Goal: Task Accomplishment & Management: Manage account settings

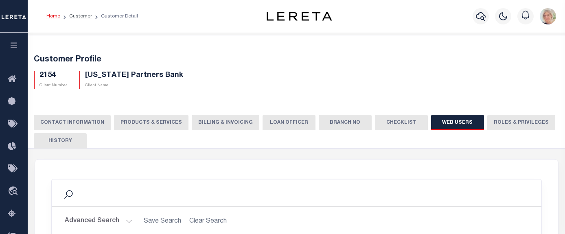
select select "50"
click at [75, 17] on link "Customer" at bounding box center [80, 16] width 23 height 5
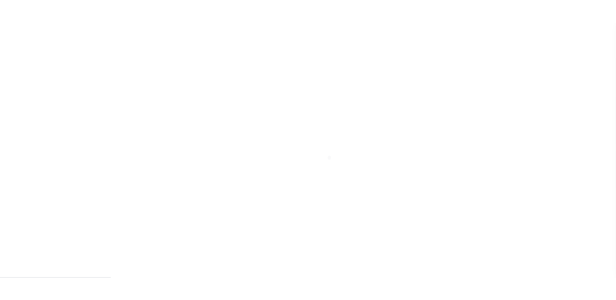
scroll to position [163, 0]
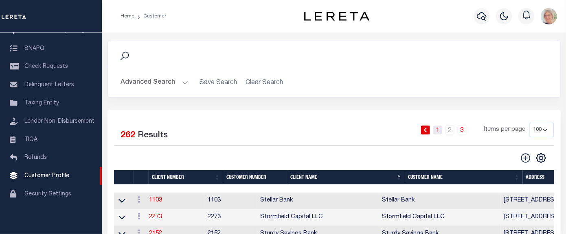
click at [439, 130] on link "1" at bounding box center [437, 130] width 9 height 9
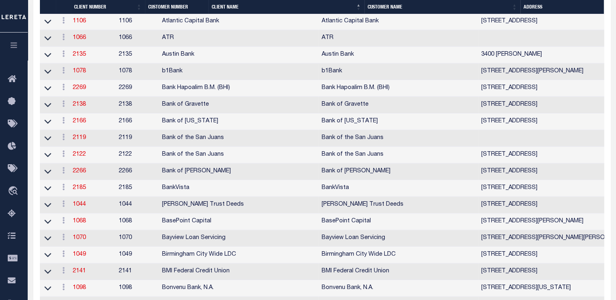
scroll to position [529, 0]
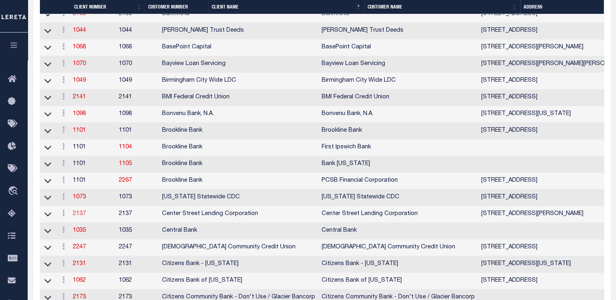
click at [81, 217] on link "2137" at bounding box center [79, 214] width 13 height 6
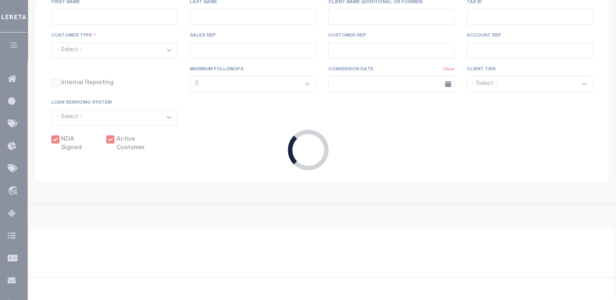
select select
type input "Center Street Lending Corporation"
type input "2137"
type input "Center Street Lending Corporation"
type input "Luis"
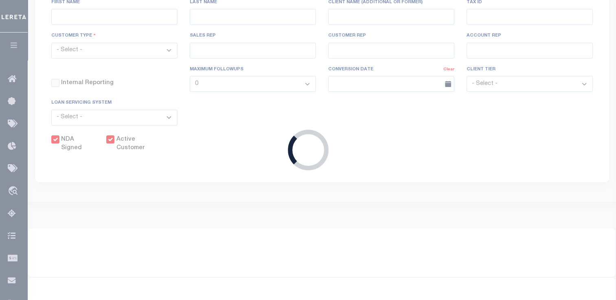
type input "Montero"
select select "Residential"
type input "Barbara Kendrick"
type input "[PERSON_NAME]"
checkbox input "true"
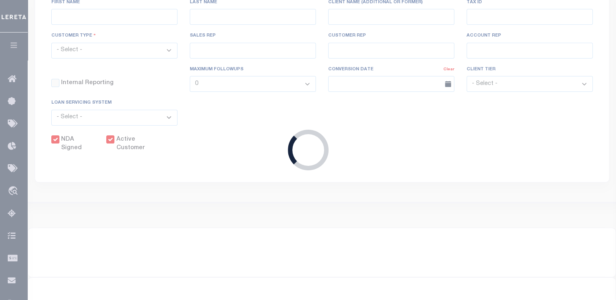
checkbox input "true"
type input "$2.5"
select select "PLN"
type input "$0"
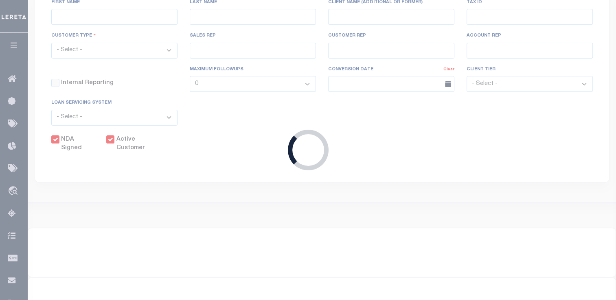
select select "FLT"
type input "$20"
type input "$0.5"
type input "$5"
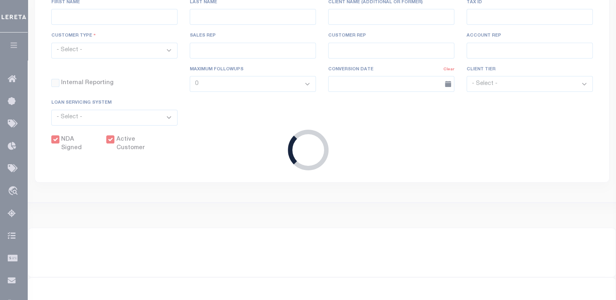
checkbox input "false"
type input "5"
type input "0"
type input "5"
type input "1"
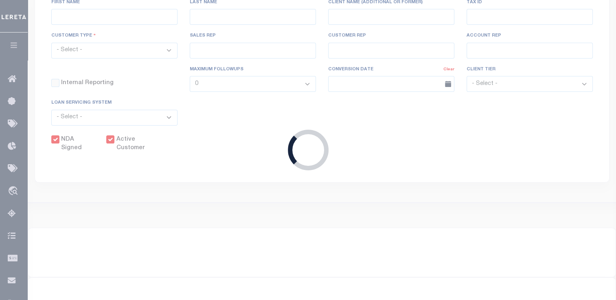
type input "0"
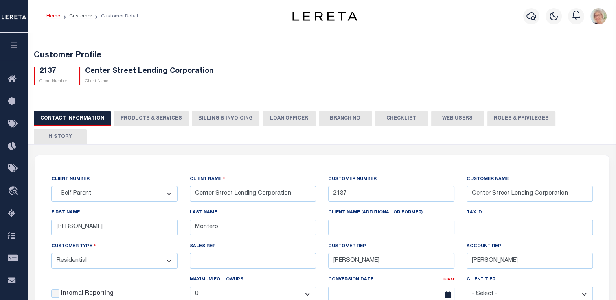
click at [226, 118] on button "Billing & Invoicing" at bounding box center [226, 118] width 68 height 15
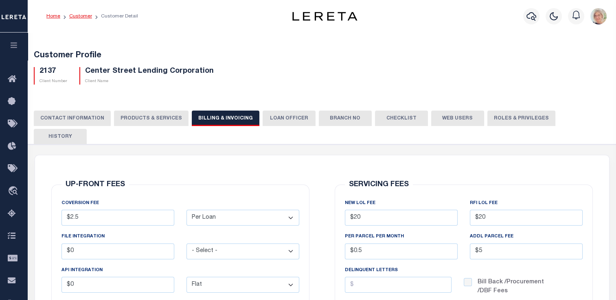
click at [76, 17] on link "Customer" at bounding box center [80, 16] width 23 height 5
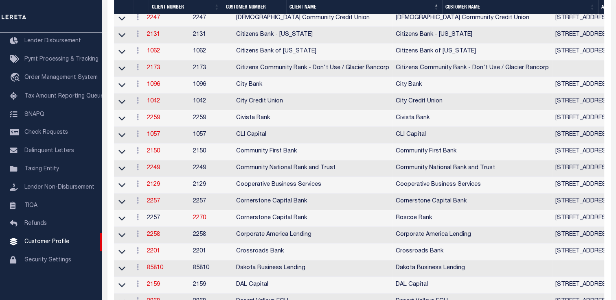
scroll to position [855, 0]
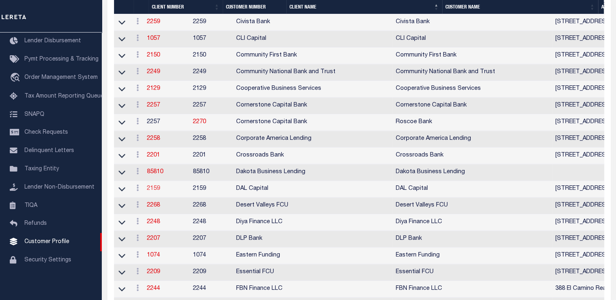
click at [157, 192] on link "2159" at bounding box center [153, 189] width 13 height 6
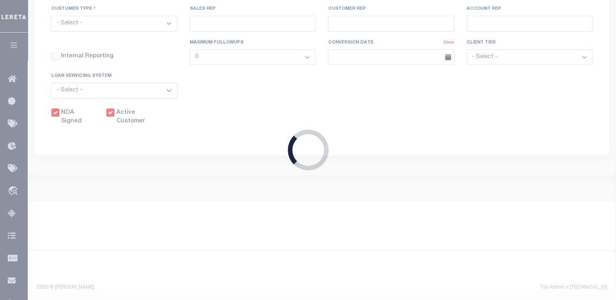
select select
type input "DAL Capital"
type input "2159"
type input "DAL Capital"
type input "Duncan"
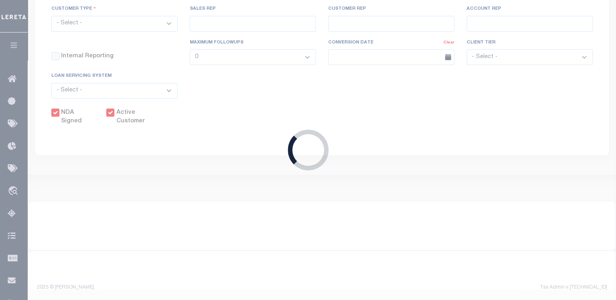
type input "Lee"
select select "Commercial"
type input "[PERSON_NAME]"
checkbox input "true"
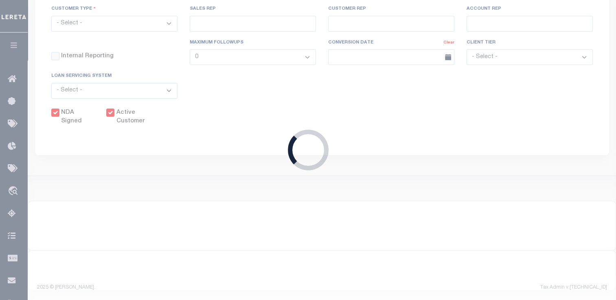
checkbox input "true"
type input "$0"
select select "FLT"
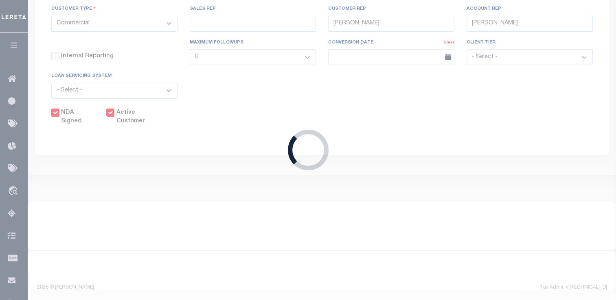
type input "$50"
type input "$15"
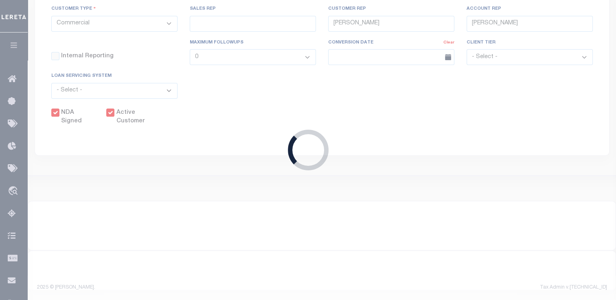
type input "$1"
type input "$0"
checkbox input "false"
type input "3"
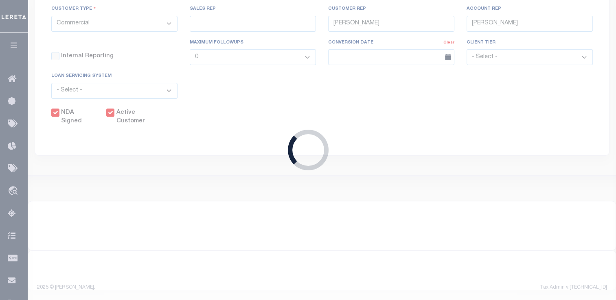
type input "0"
type input "3"
type input "2"
type input "0"
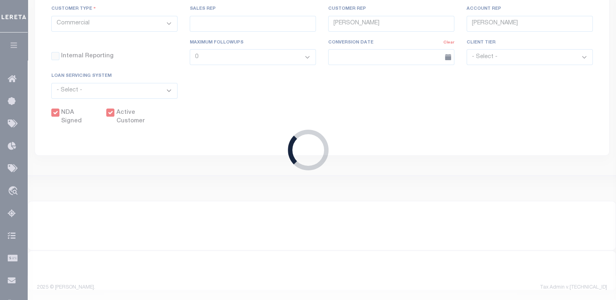
type input "0"
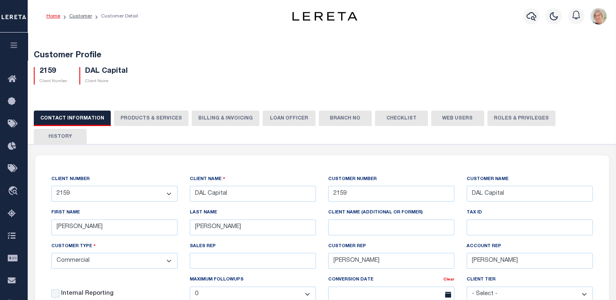
click at [212, 115] on button "Billing & Invoicing" at bounding box center [226, 118] width 68 height 15
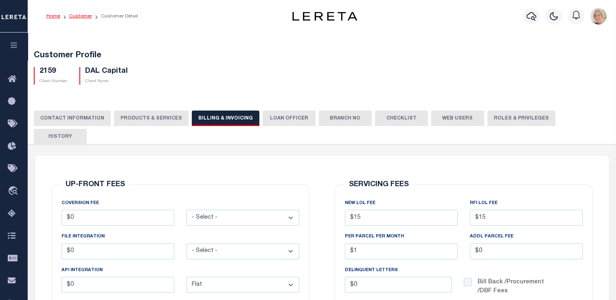
click at [75, 15] on link "Customer" at bounding box center [80, 16] width 23 height 5
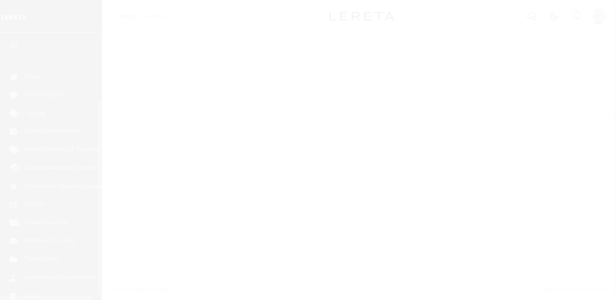
scroll to position [97, 0]
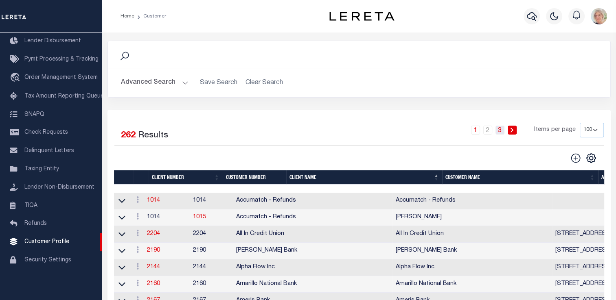
click at [500, 133] on link "3" at bounding box center [499, 130] width 9 height 9
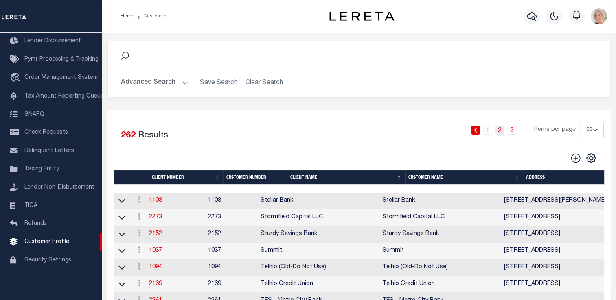
click at [499, 131] on link "2" at bounding box center [499, 130] width 9 height 9
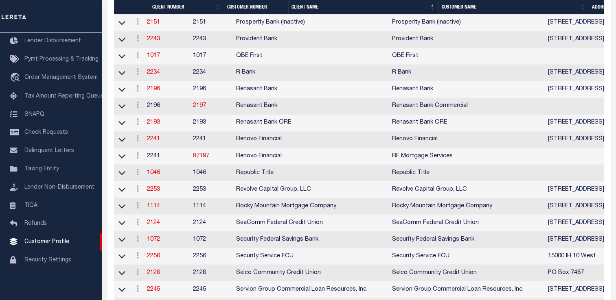
scroll to position [1386, 0]
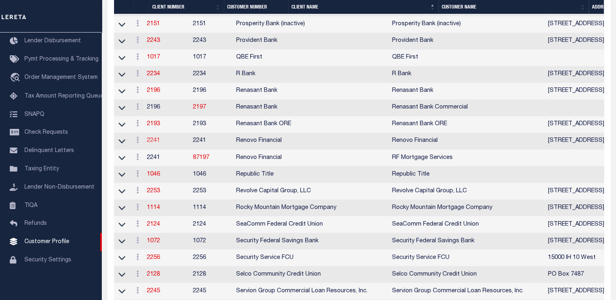
click at [159, 144] on link "2241" at bounding box center [153, 141] width 13 height 6
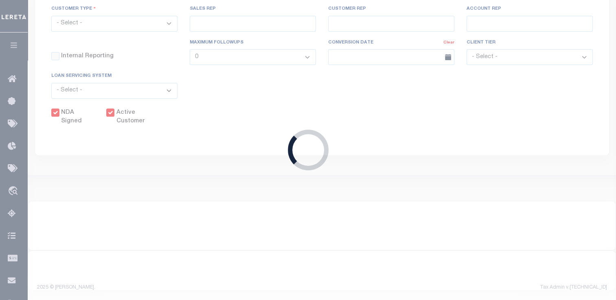
select select
type input "Renovo Financial"
type input "2241"
type input "Renovo Financial"
type input "Steven"
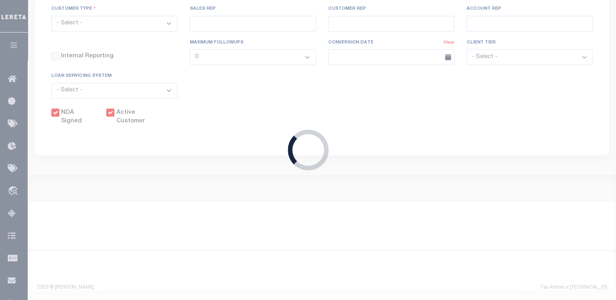
type input "Klemp"
select select "Mixed Portfolio"
type input "Tiffany Stringfellow"
type input "Barbara Kendrick"
type input "Debbie Vecellio"
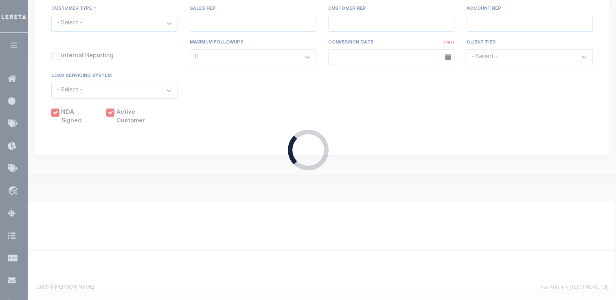
checkbox input "true"
type input "$8"
select select "PLN"
type input "$50"
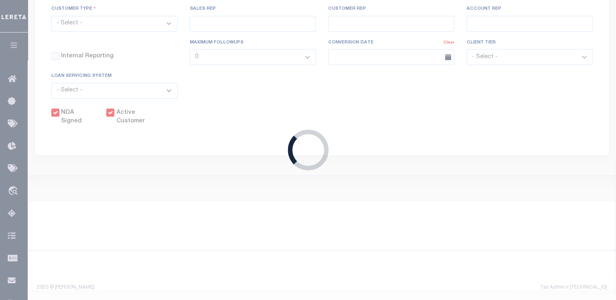
type input "$50"
type input "$80"
type input "$20"
type input "$10"
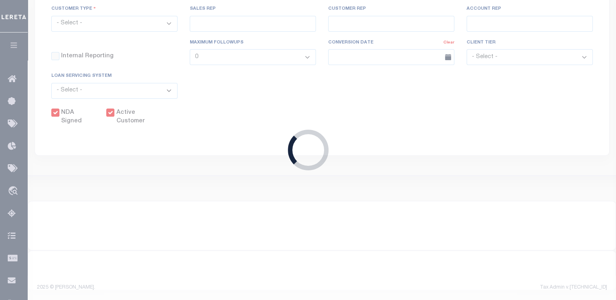
type input "$5"
checkbox input "false"
type input "50"
type input "8"
type input "58"
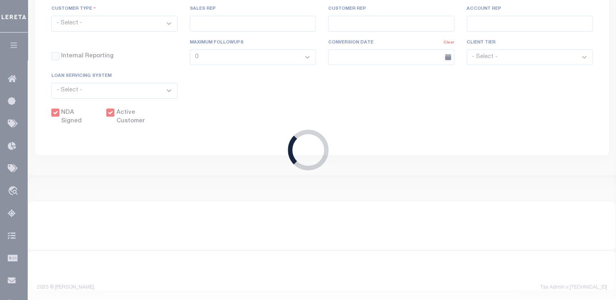
type input "30"
type input "$25"
type input "0"
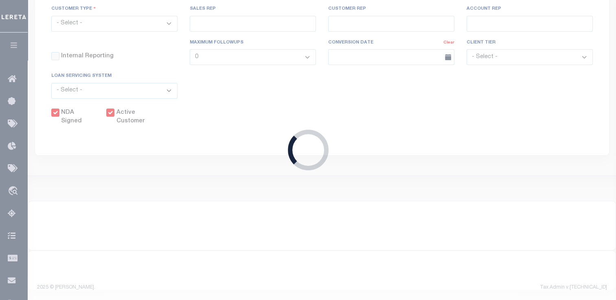
type input "0"
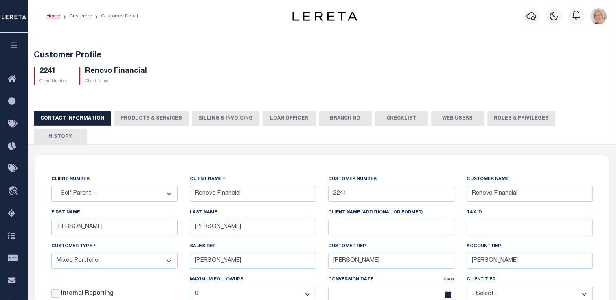
click at [234, 120] on button "Billing & Invoicing" at bounding box center [226, 118] width 68 height 15
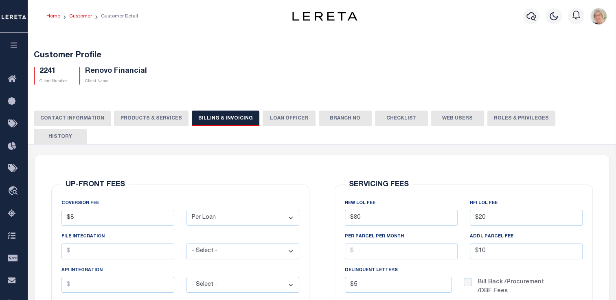
click at [77, 15] on link "Customer" at bounding box center [80, 16] width 23 height 5
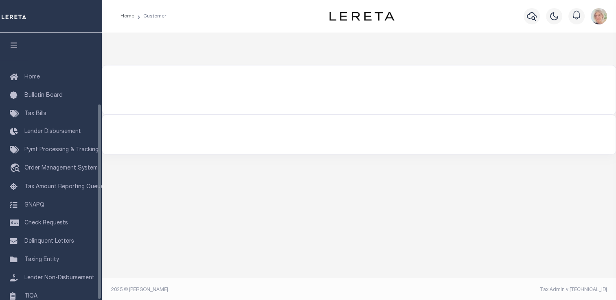
scroll to position [97, 0]
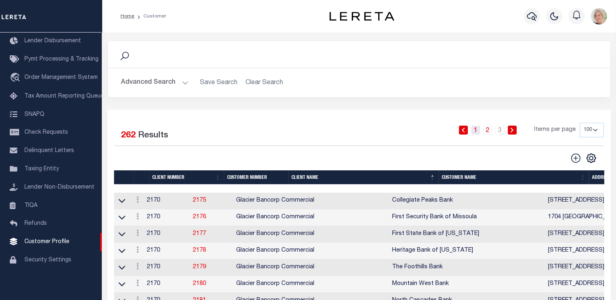
click at [477, 132] on link "1" at bounding box center [475, 130] width 9 height 9
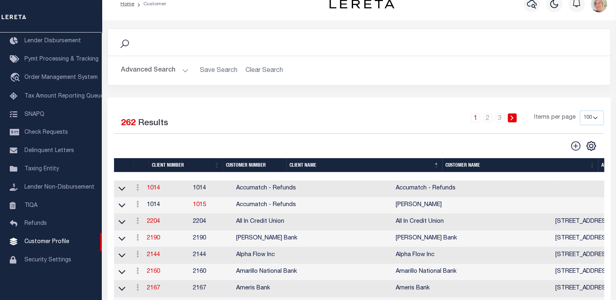
scroll to position [0, 0]
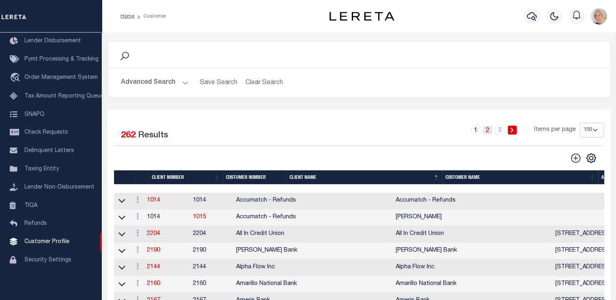
click at [488, 129] on link "2" at bounding box center [487, 130] width 9 height 9
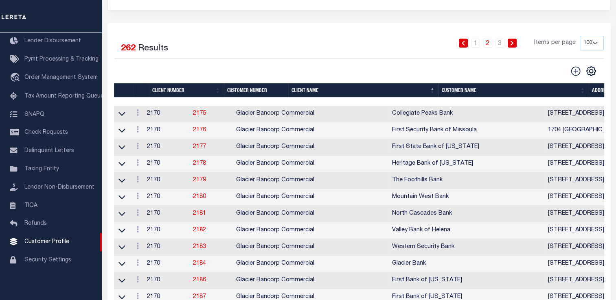
scroll to position [41, 0]
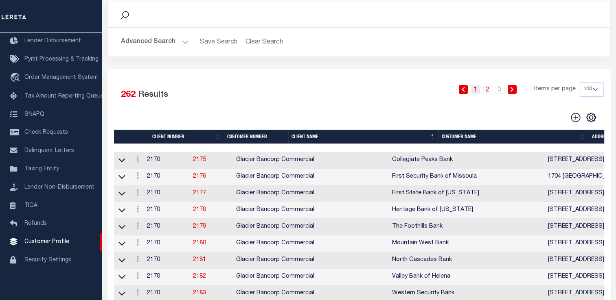
click at [473, 90] on link "1" at bounding box center [475, 89] width 9 height 9
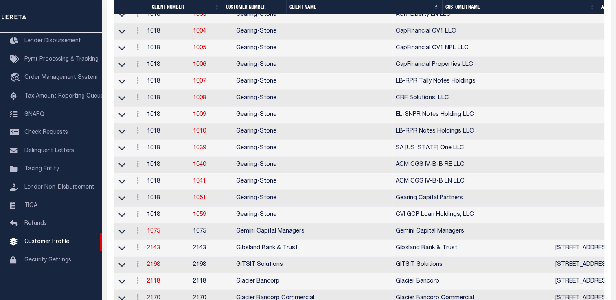
scroll to position [1546, 0]
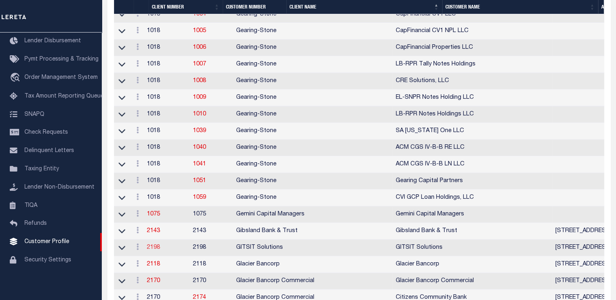
click at [160, 251] on link "2198" at bounding box center [153, 248] width 13 height 6
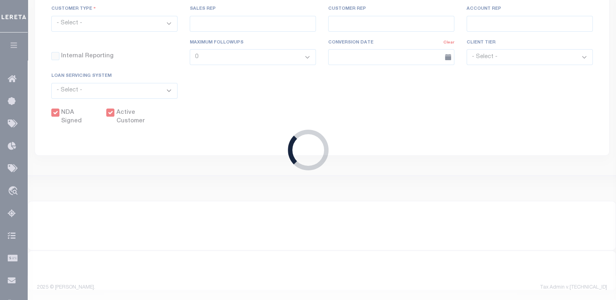
select select
type input "GITSIT Solutions"
type input "2198"
type input "GITSIT Solutions"
type input "Angela"
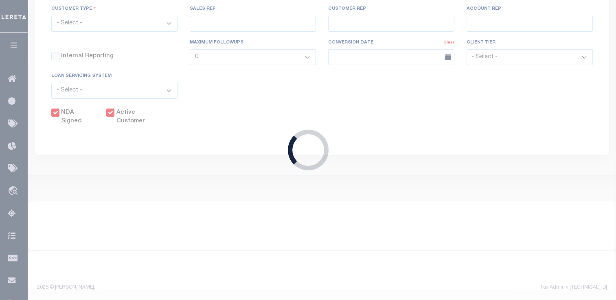
type input "Suttey"
select select "Mixed Portfolio"
type input "Daniel Telles"
type input "Barbara Kendrick"
type input "Tony Targhetta"
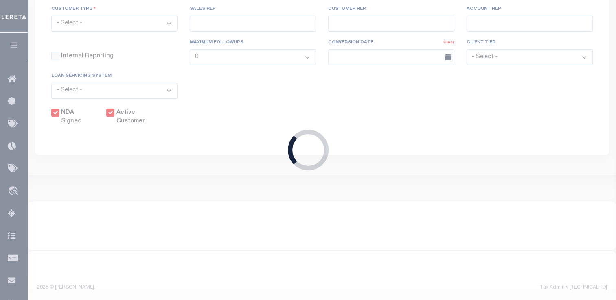
checkbox input "true"
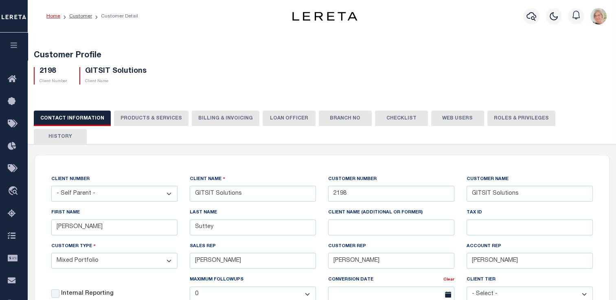
click at [224, 118] on button "Billing & Invoicing" at bounding box center [226, 118] width 68 height 15
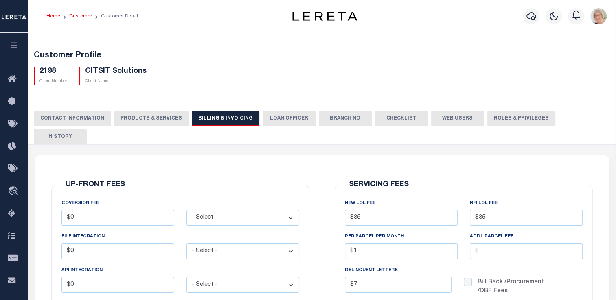
click at [78, 15] on link "Customer" at bounding box center [80, 16] width 23 height 5
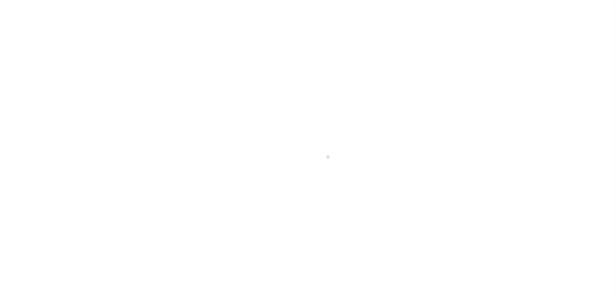
scroll to position [97, 0]
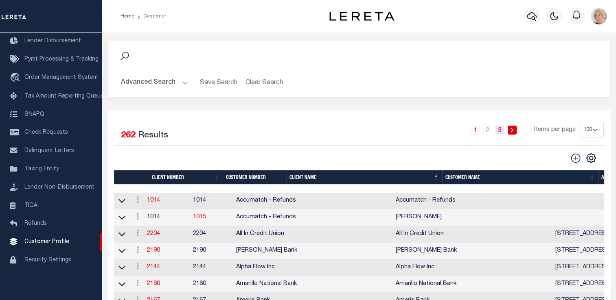
click at [499, 131] on link "3" at bounding box center [499, 130] width 9 height 9
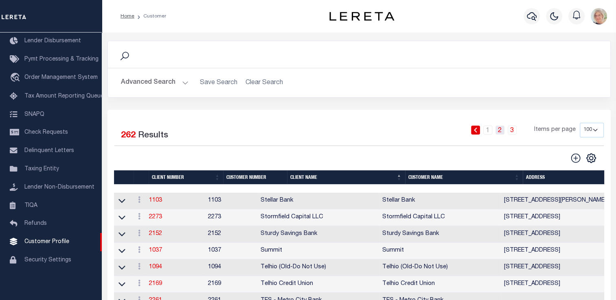
click at [501, 131] on link "2" at bounding box center [499, 130] width 9 height 9
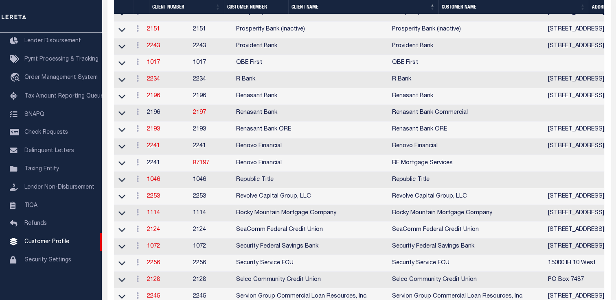
scroll to position [1384, 0]
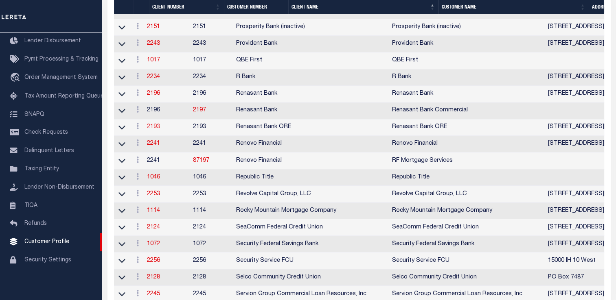
click at [155, 130] on link "2193" at bounding box center [153, 127] width 13 height 6
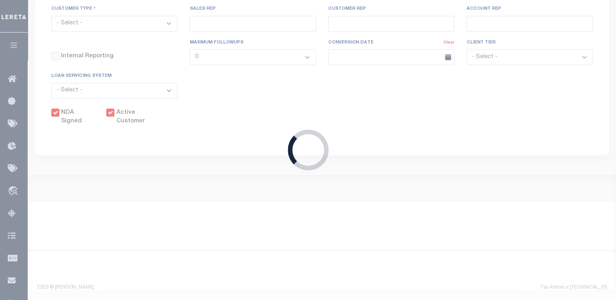
select select
type input "Renasant Bank ORE"
type input "2193"
type input "Renasant Bank ORE"
type input "Kent"
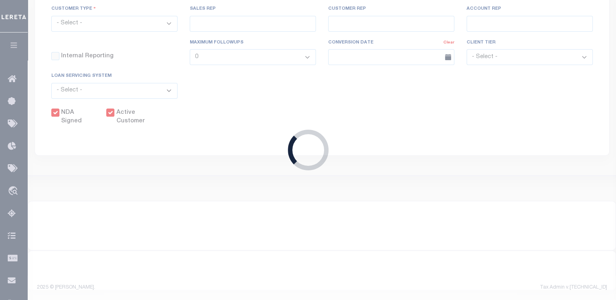
type input "Dees"
select select "Mixed Portfolio"
type input "John Short"
type input "Barbara Kendrick"
type input "Heather Amick"
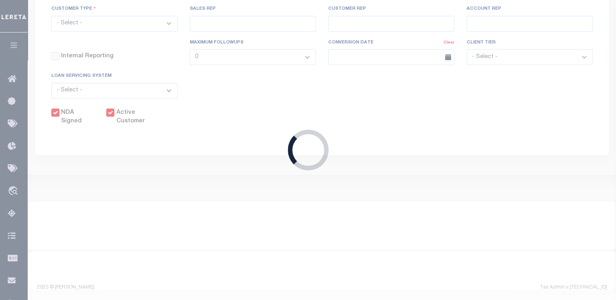
checkbox input "true"
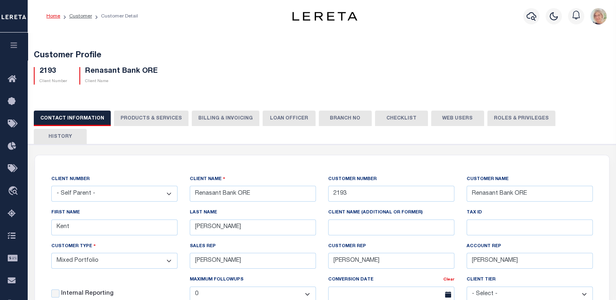
click at [212, 116] on button "Billing & Invoicing" at bounding box center [226, 118] width 68 height 15
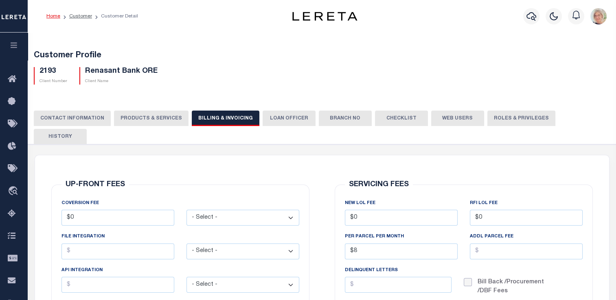
click at [467, 278] on input "DELINQUENT LETTERS" at bounding box center [468, 282] width 8 height 8
checkbox input "true"
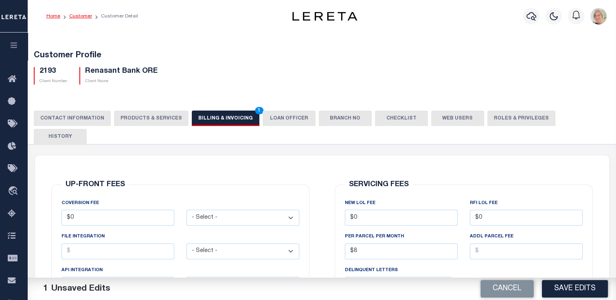
click at [84, 16] on link "Customer" at bounding box center [80, 16] width 23 height 5
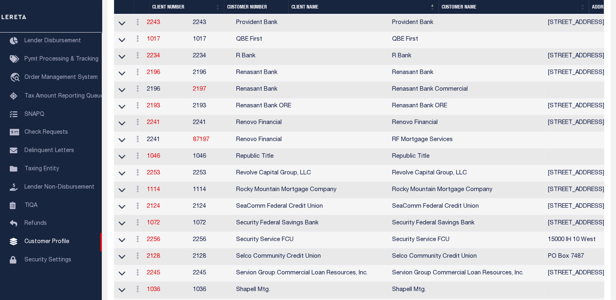
scroll to position [1424, 0]
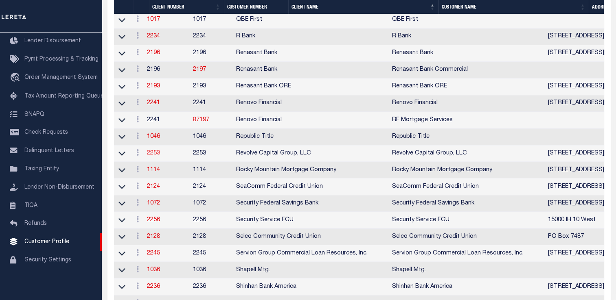
click at [158, 156] on link "2253" at bounding box center [153, 153] width 13 height 6
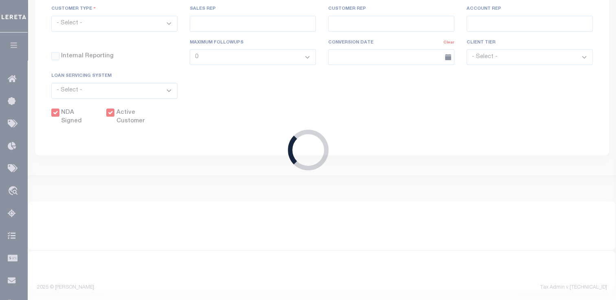
select select
type input "Revolve Capital Group, LLC"
type input "2253"
type input "Revolve Capital Group, LLC"
select select "Mixed Portfolio"
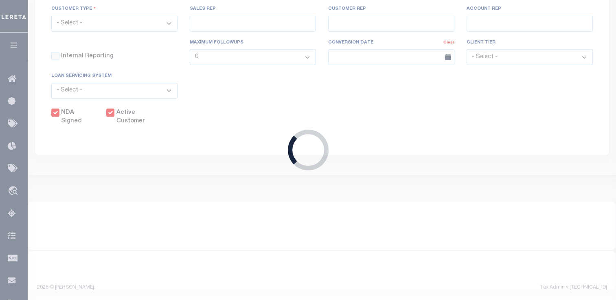
type input "[PERSON_NAME]"
checkbox input "true"
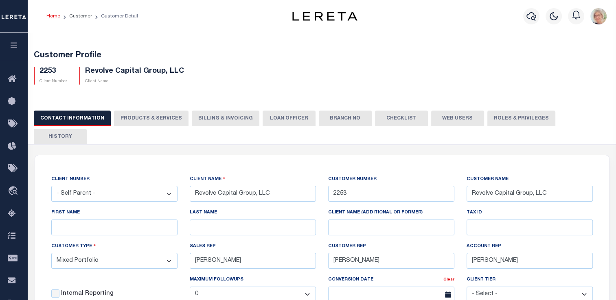
click at [230, 121] on button "Billing & Invoicing" at bounding box center [226, 118] width 68 height 15
